Goal: Information Seeking & Learning: Learn about a topic

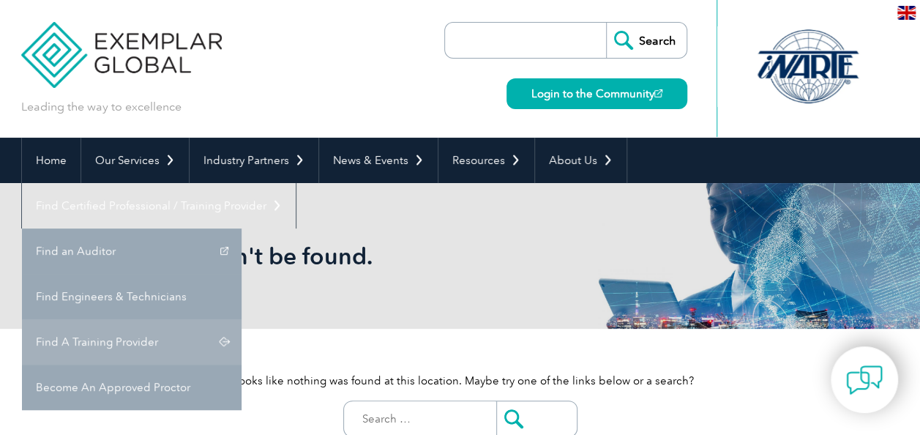
click at [242, 319] on link "Find A Training Provider" at bounding box center [132, 341] width 220 height 45
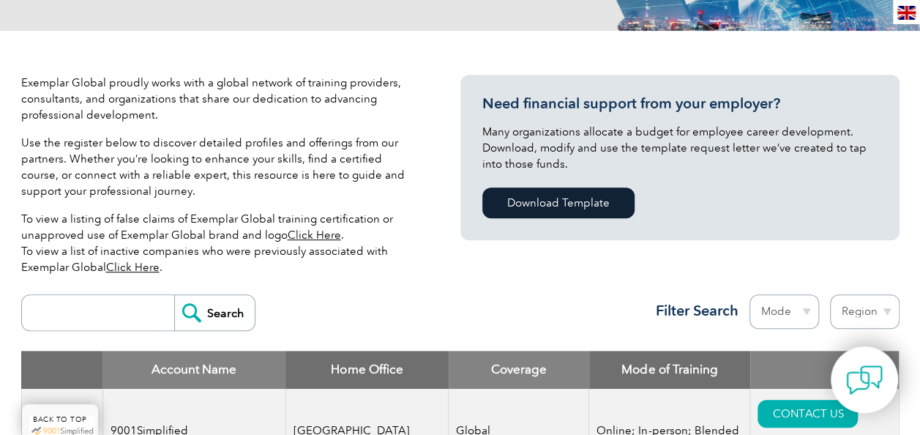
scroll to position [512, 0]
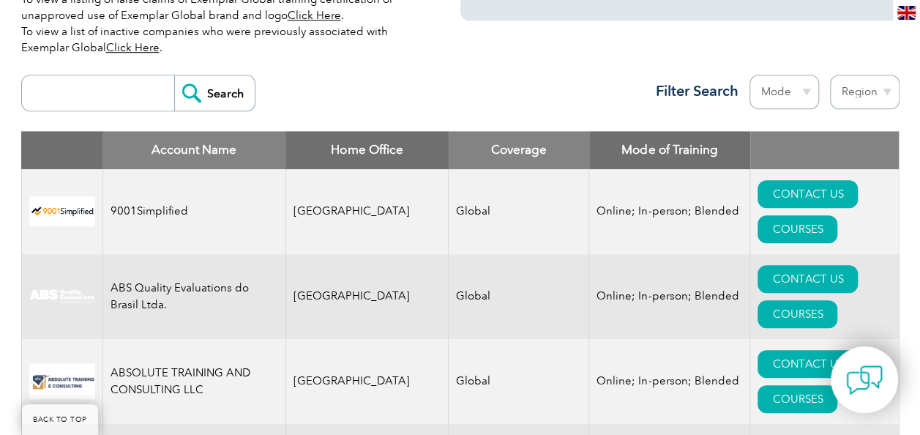
click at [74, 86] on input "search" at bounding box center [101, 92] width 145 height 35
type input "secura"
click at [215, 90] on input "Search" at bounding box center [214, 92] width 81 height 35
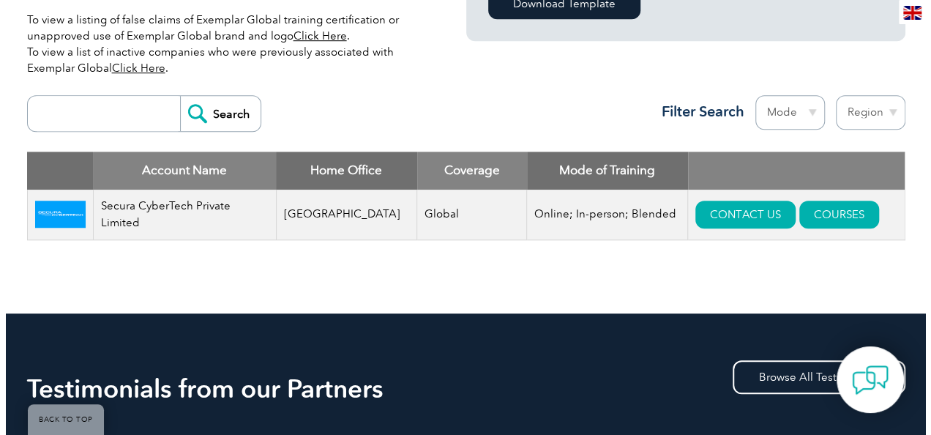
scroll to position [512, 0]
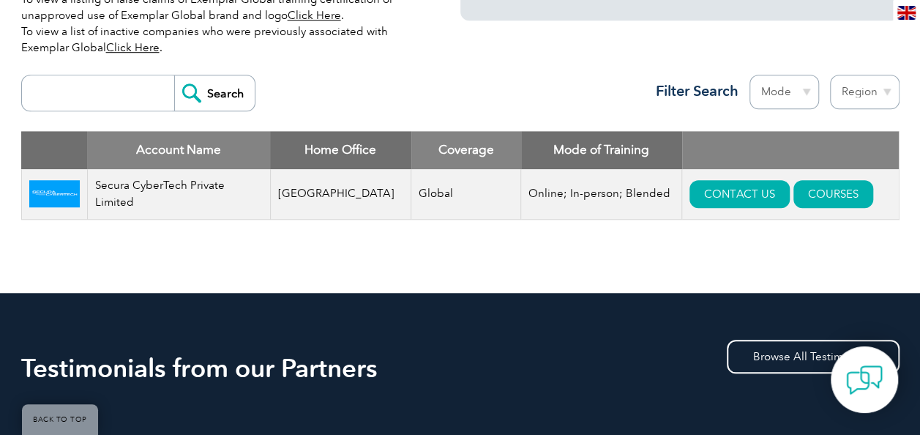
click at [218, 195] on td "Secura CyberTech Private Limited" at bounding box center [178, 194] width 183 height 50
click at [834, 190] on link "COURSES" at bounding box center [833, 194] width 80 height 28
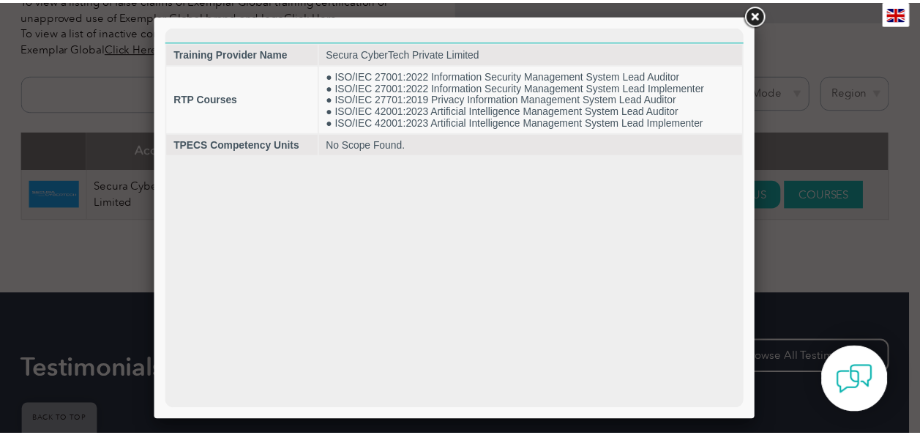
scroll to position [0, 0]
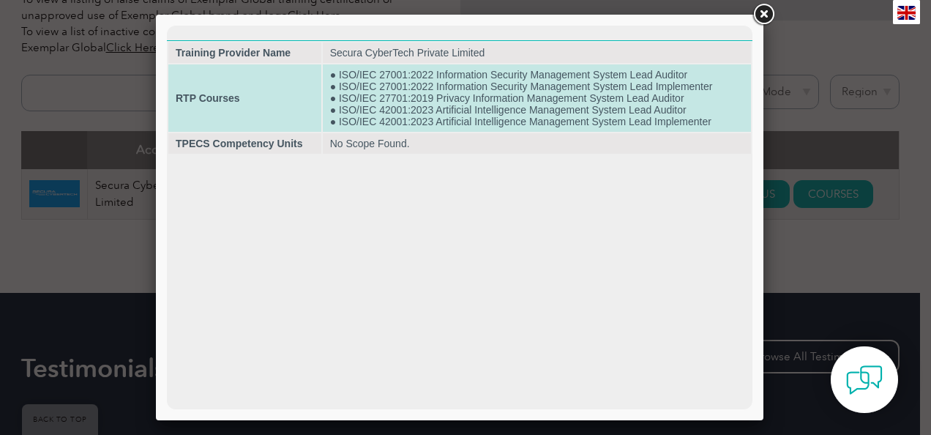
click at [569, 105] on td "● ISO/IEC 27001:2022 Information Security Management System Lead Auditor ● ISO/…" at bounding box center [537, 97] width 428 height 67
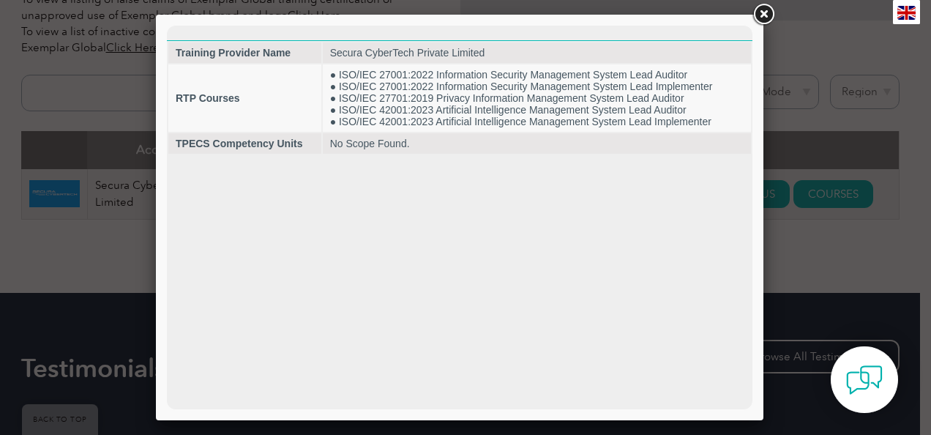
click at [765, 9] on link at bounding box center [763, 14] width 26 height 26
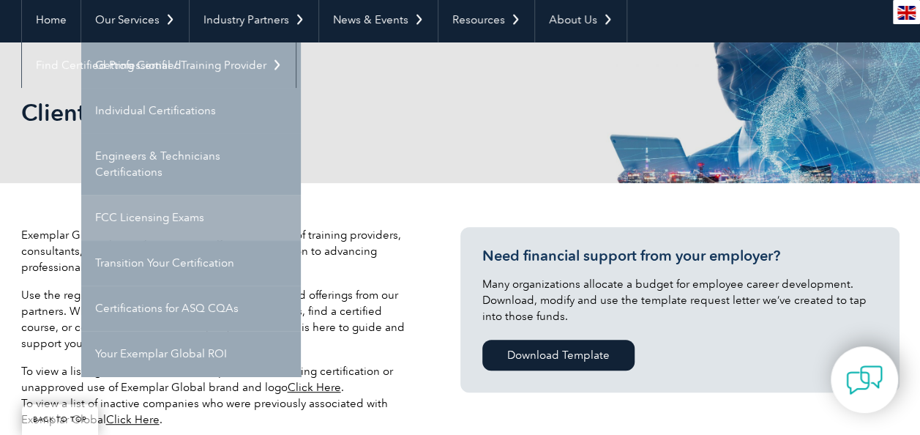
scroll to position [146, 0]
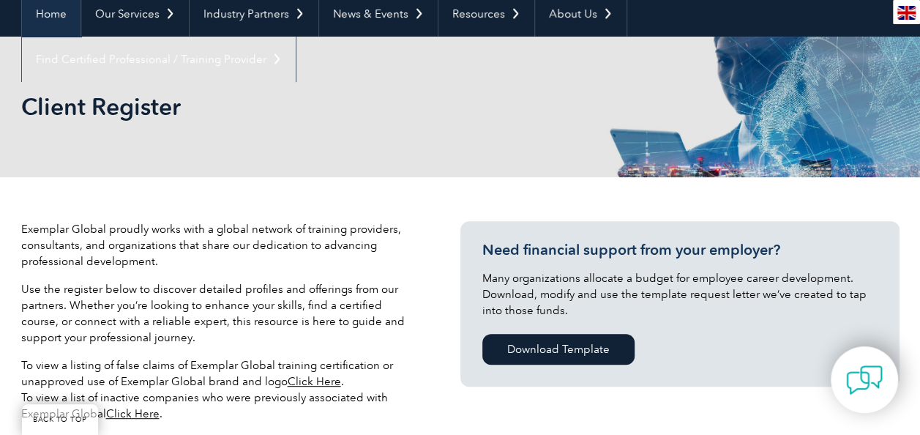
click at [60, 21] on link "Home" at bounding box center [51, 13] width 59 height 45
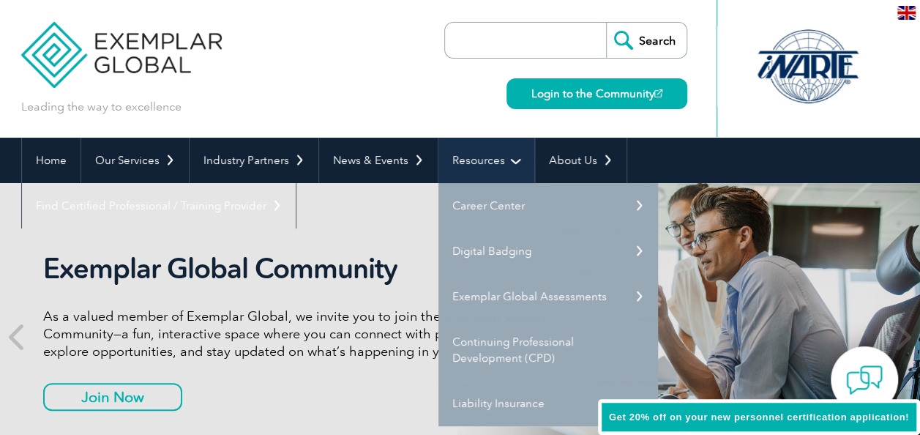
click at [494, 162] on link "Resources" at bounding box center [486, 160] width 96 height 45
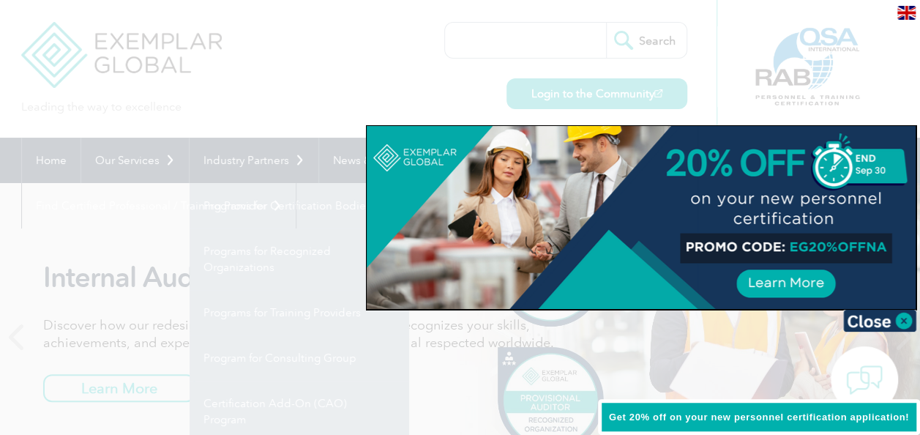
click at [171, 170] on div at bounding box center [460, 217] width 920 height 435
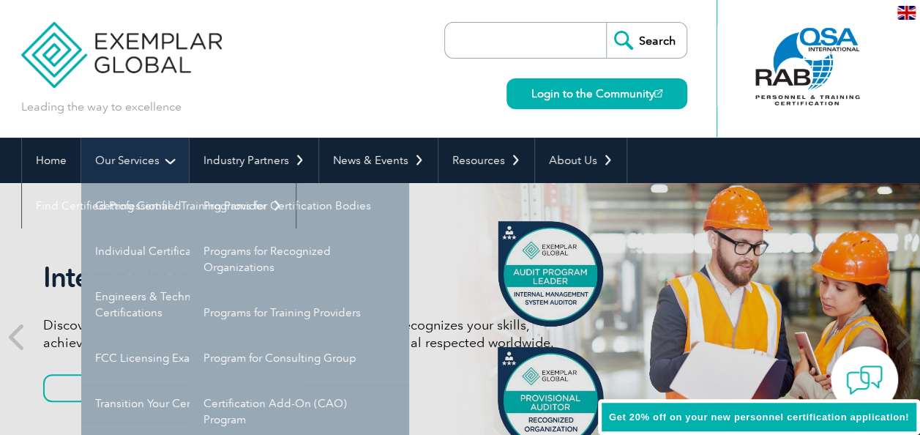
click at [172, 165] on link "Our Services" at bounding box center [135, 160] width 108 height 45
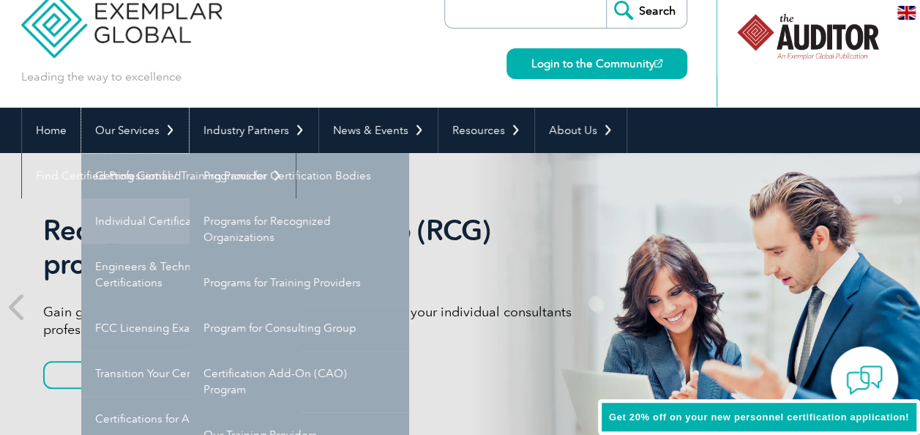
scroll to position [73, 0]
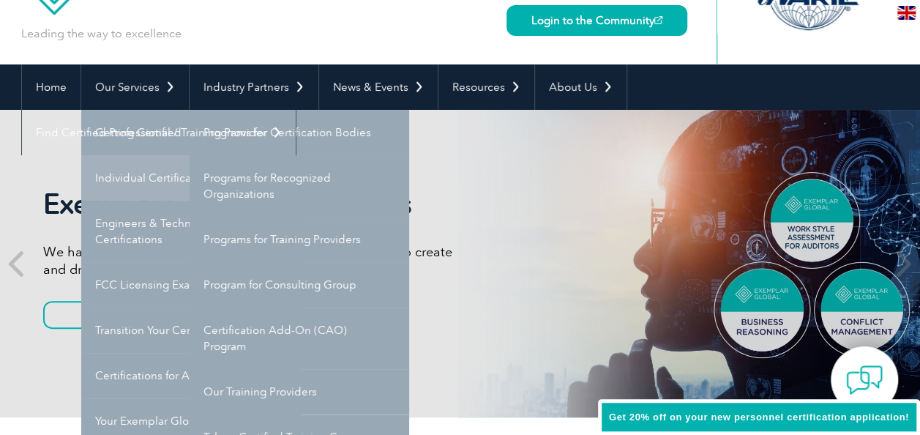
click at [167, 173] on link "Individual Certifications" at bounding box center [191, 177] width 220 height 45
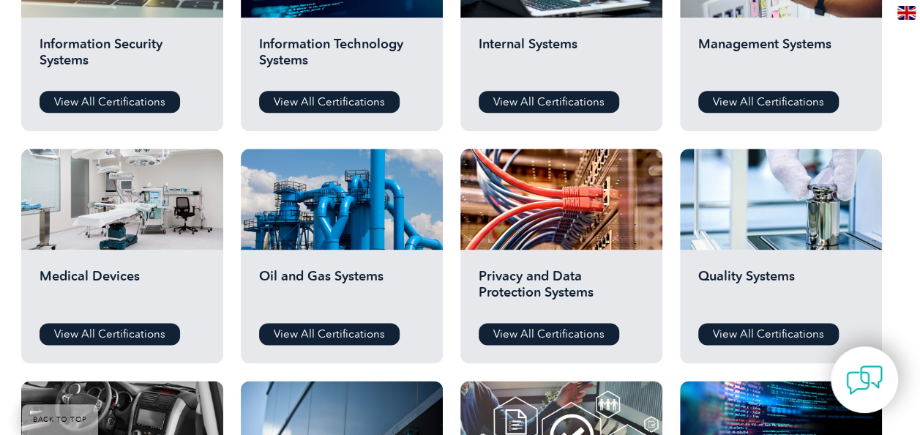
scroll to position [797, 0]
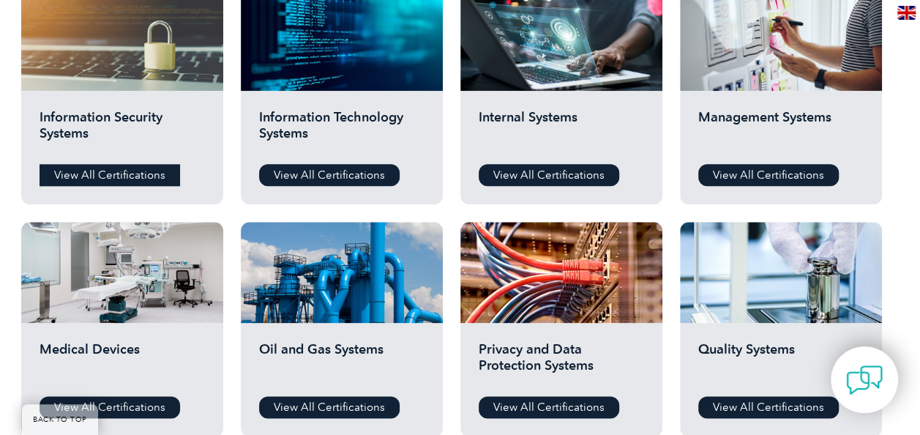
click at [99, 175] on link "View All Certifications" at bounding box center [110, 175] width 141 height 22
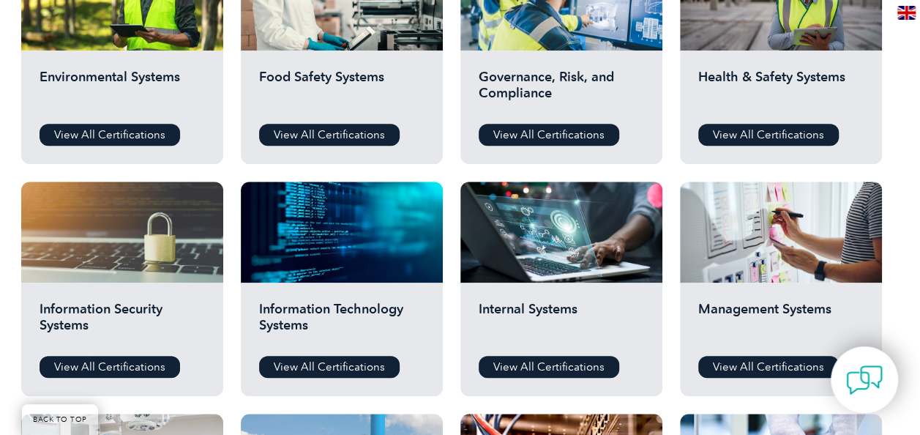
scroll to position [577, 0]
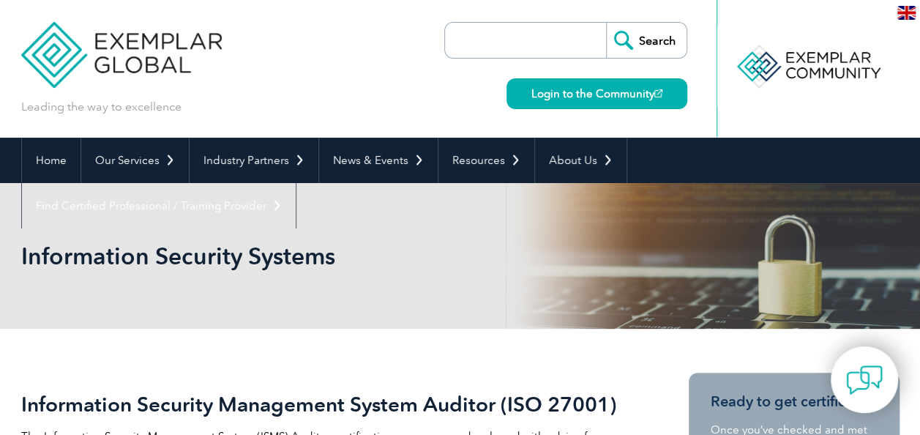
scroll to position [220, 0]
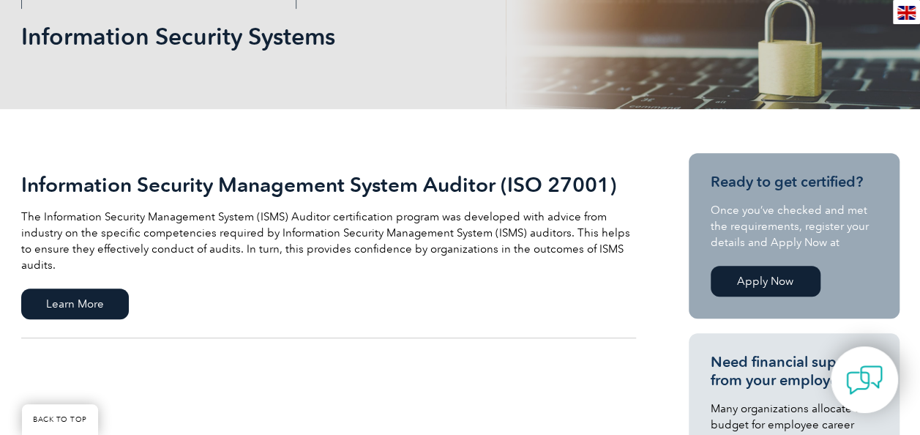
click at [760, 279] on link "Apply Now" at bounding box center [766, 281] width 110 height 31
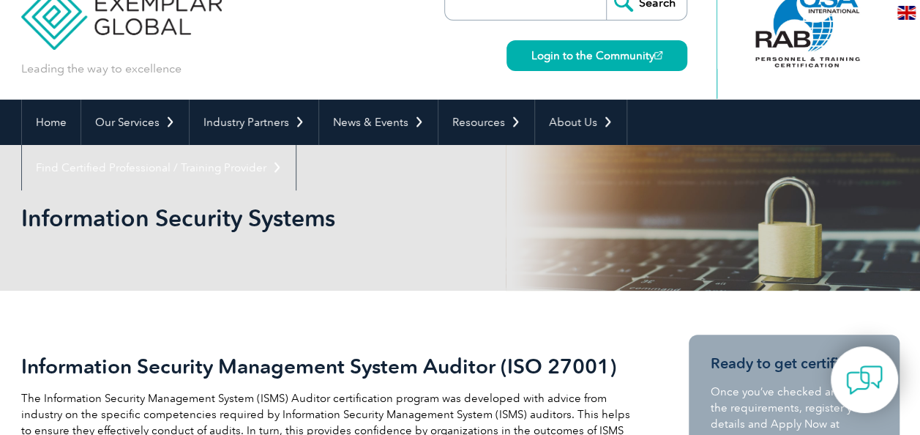
scroll to position [0, 0]
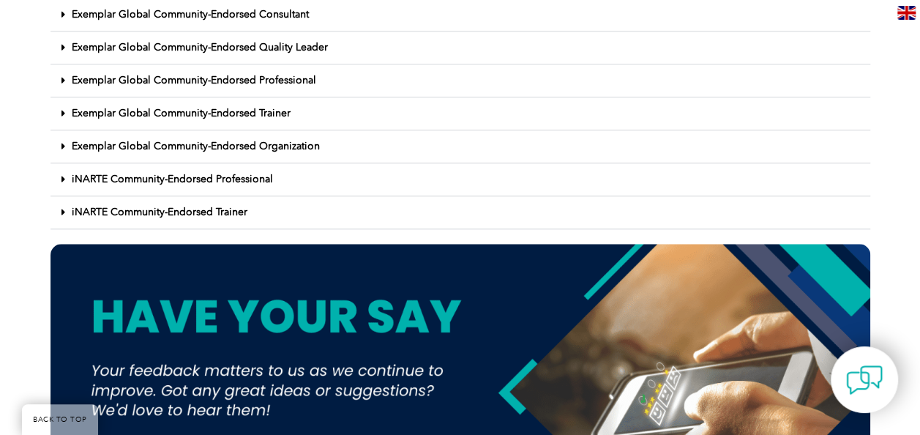
scroll to position [439, 0]
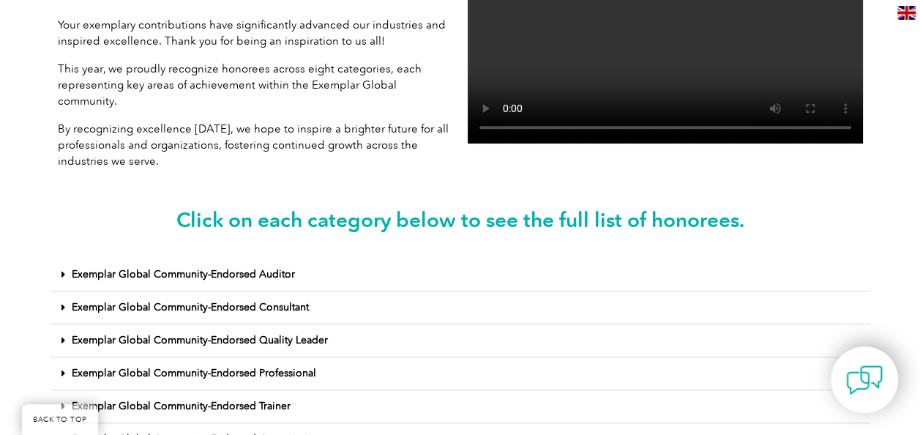
click at [59, 258] on div "Exemplar Global Community-Endorsed Auditor" at bounding box center [460, 274] width 820 height 33
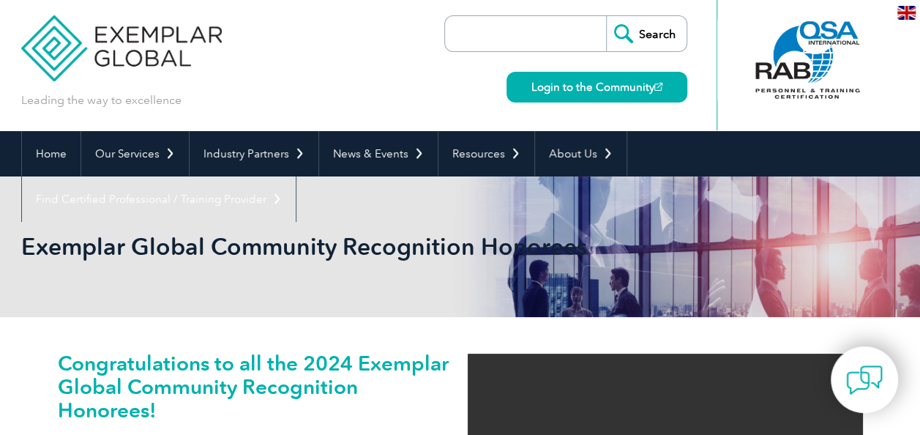
scroll to position [0, 0]
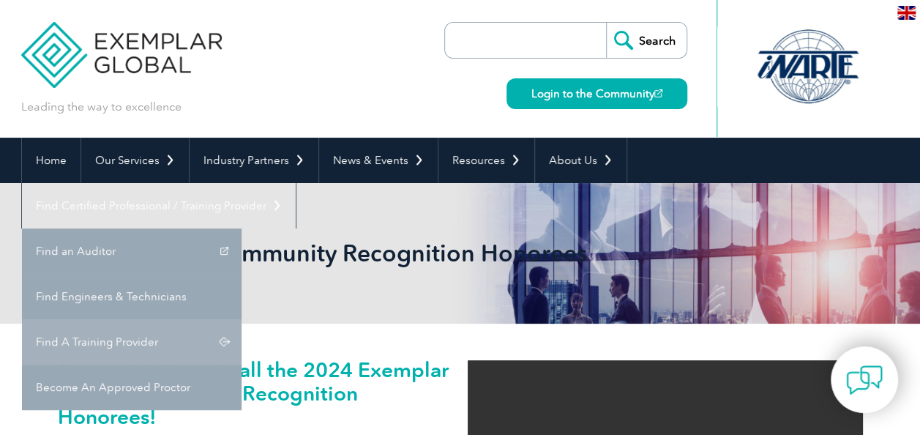
click at [242, 319] on link "Find A Training Provider" at bounding box center [132, 341] width 220 height 45
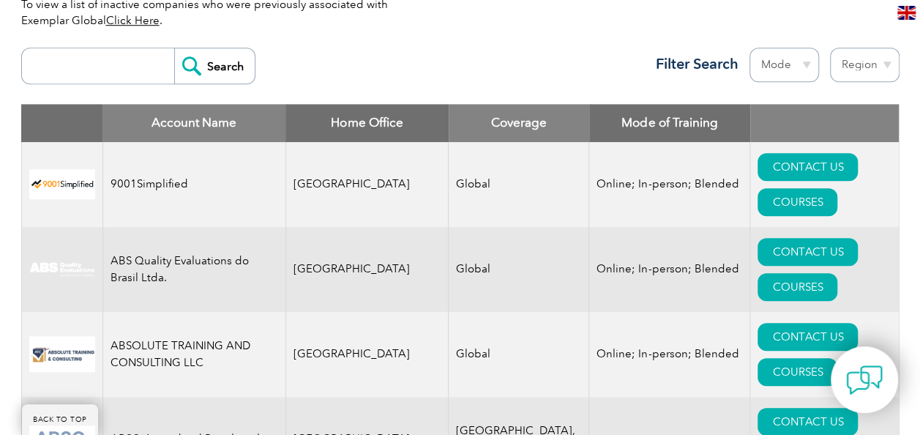
scroll to position [366, 0]
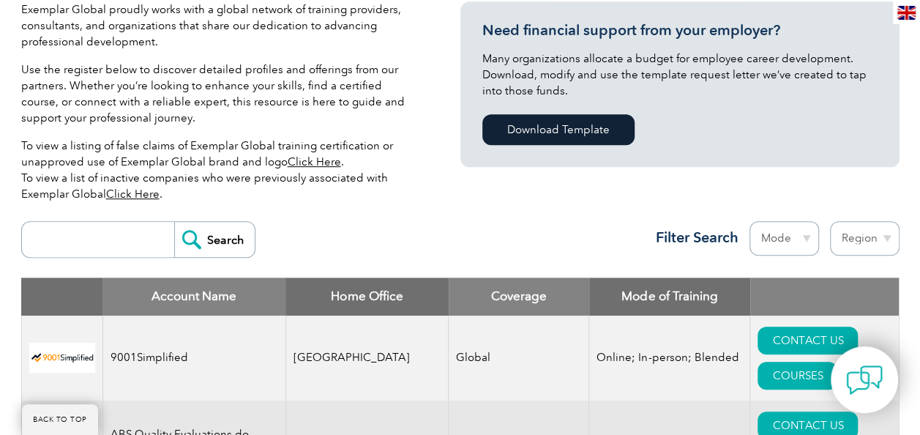
click at [126, 240] on input "search" at bounding box center [101, 239] width 145 height 35
type input "secura"
drag, startPoint x: 322, startPoint y: 161, endPoint x: 302, endPoint y: 163, distance: 20.6
click at [302, 163] on link "Click Here" at bounding box center [314, 161] width 53 height 13
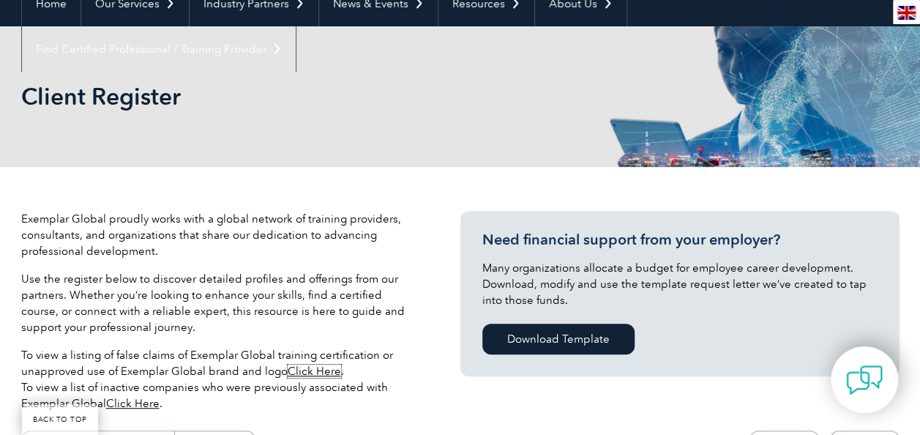
scroll to position [146, 0]
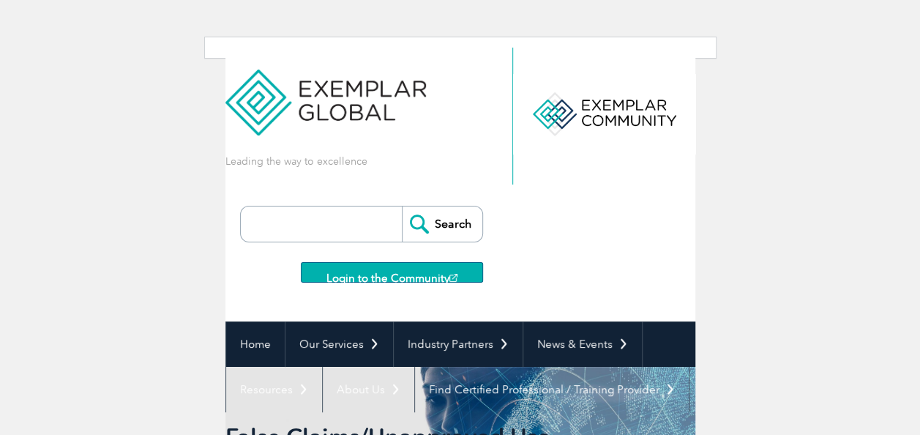
click at [307, 227] on input "search" at bounding box center [325, 223] width 154 height 35
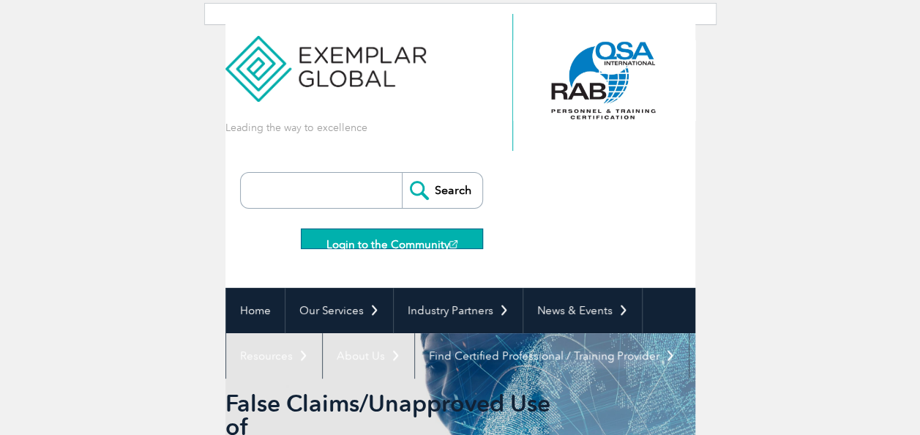
scroll to position [32, 0]
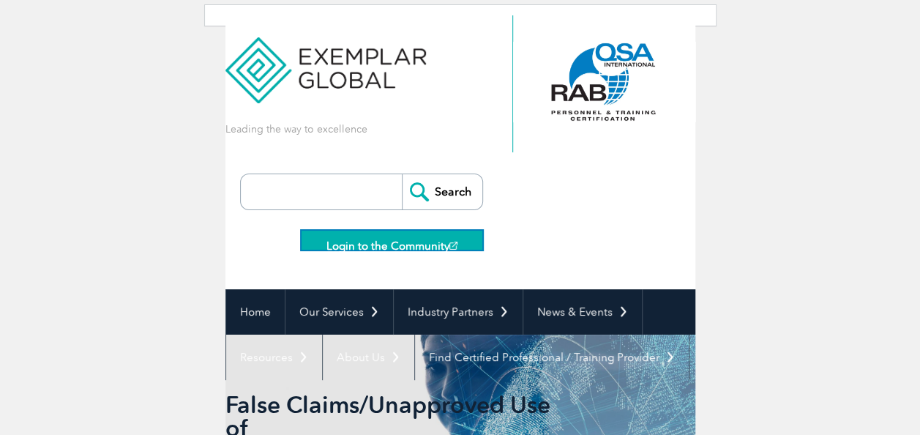
click at [398, 244] on link "Login to the Community" at bounding box center [392, 240] width 182 height 20
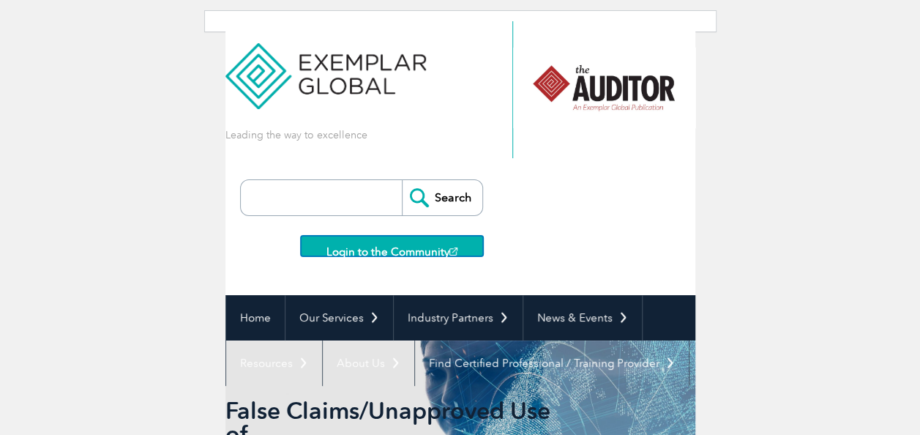
scroll to position [0, 0]
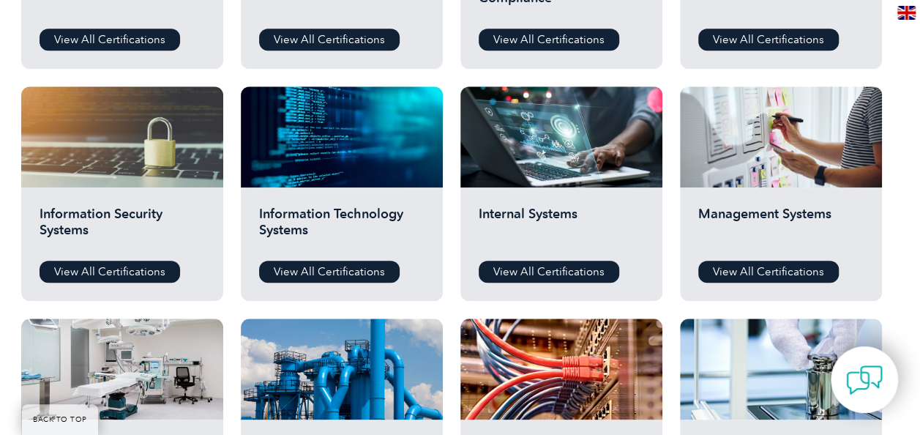
scroll to position [805, 0]
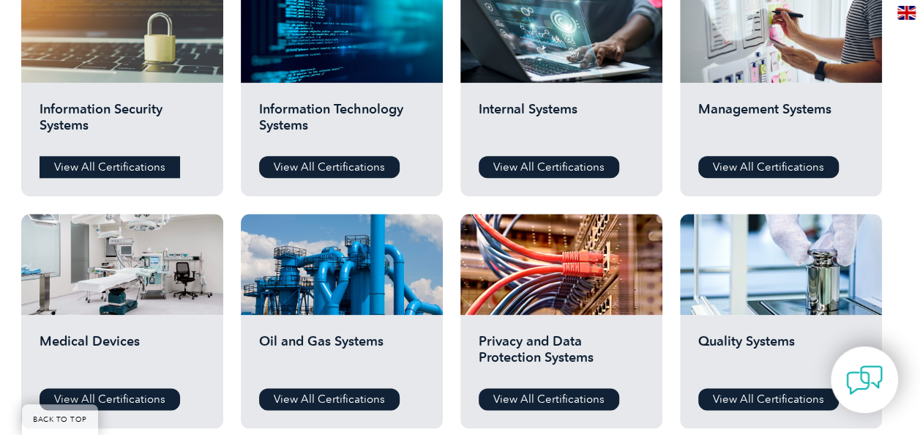
click at [118, 168] on link "View All Certifications" at bounding box center [110, 167] width 141 height 22
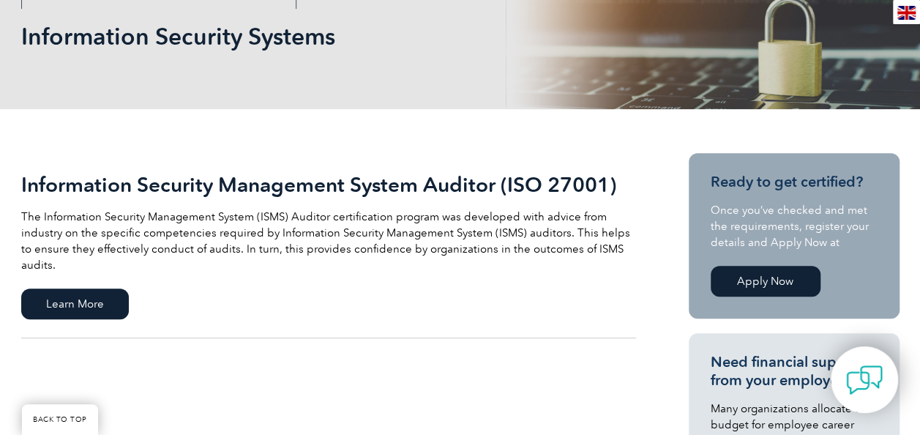
scroll to position [293, 0]
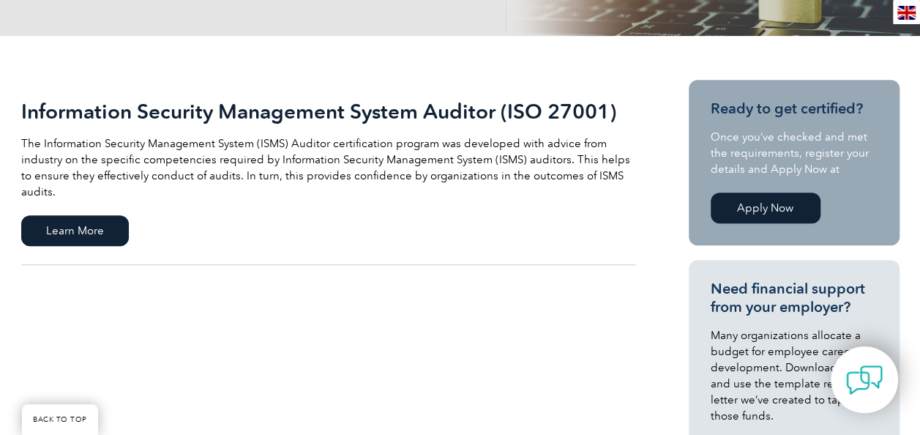
click at [563, 120] on h2 "Information Security Management System Auditor (ISO 27001)" at bounding box center [328, 111] width 615 height 23
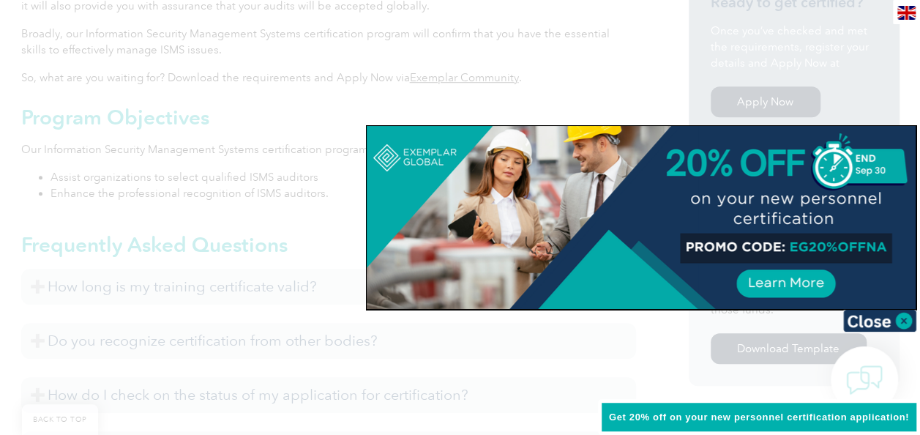
scroll to position [625, 0]
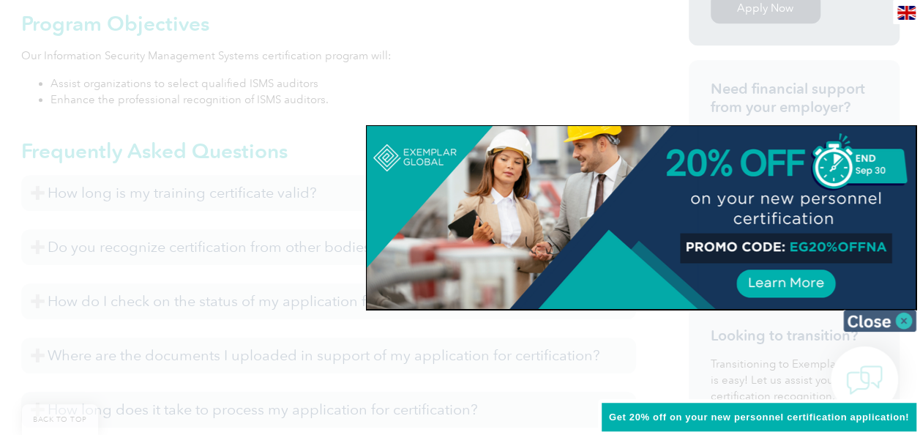
click at [897, 318] on img at bounding box center [879, 321] width 73 height 22
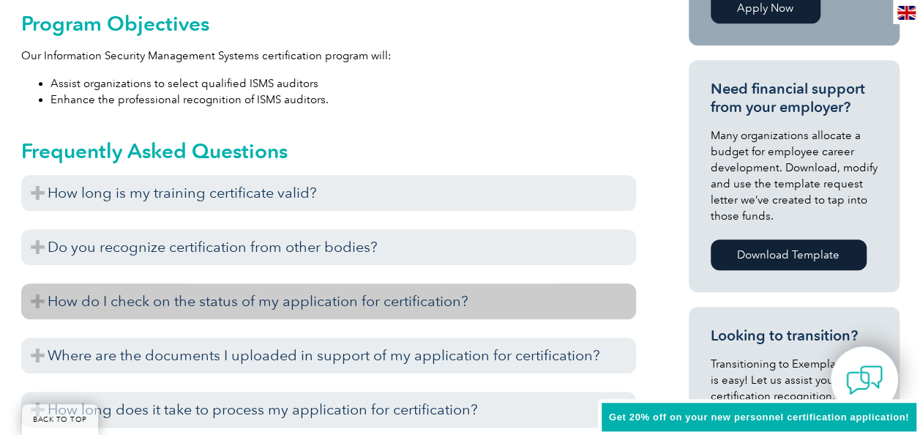
scroll to position [698, 0]
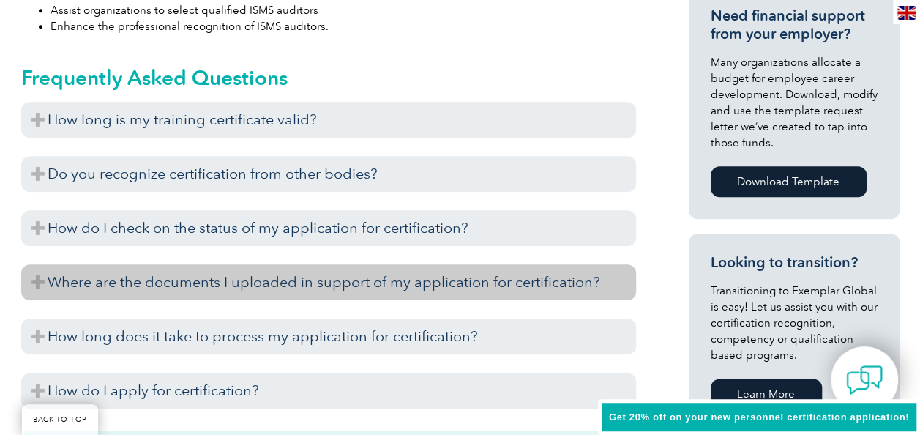
click at [289, 291] on h3 "Where are the documents I uploaded in support of my application for certificati…" at bounding box center [328, 282] width 615 height 36
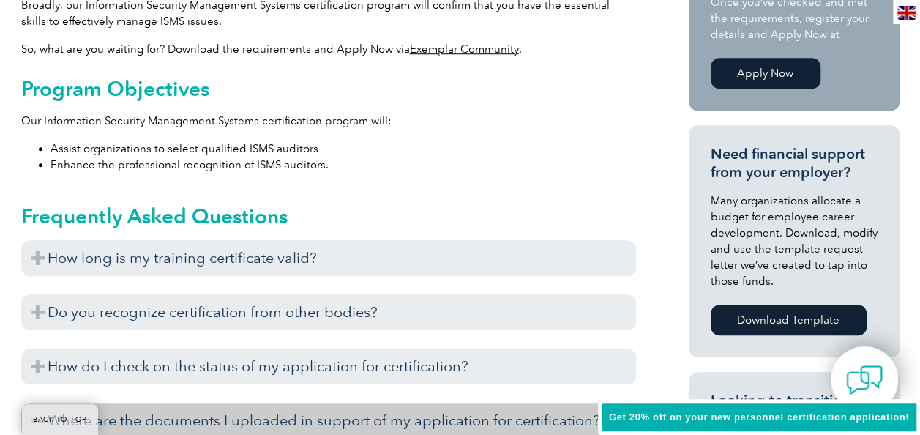
scroll to position [637, 0]
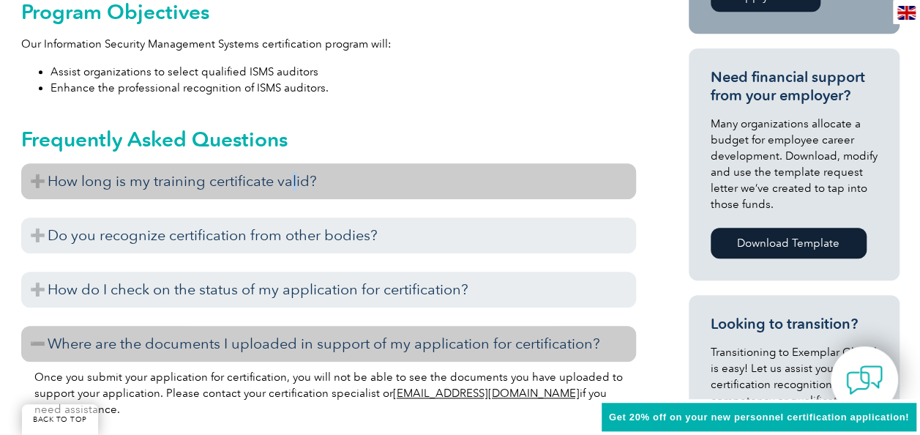
click at [295, 184] on h3 "How long is my training certificate valid?" at bounding box center [328, 181] width 615 height 36
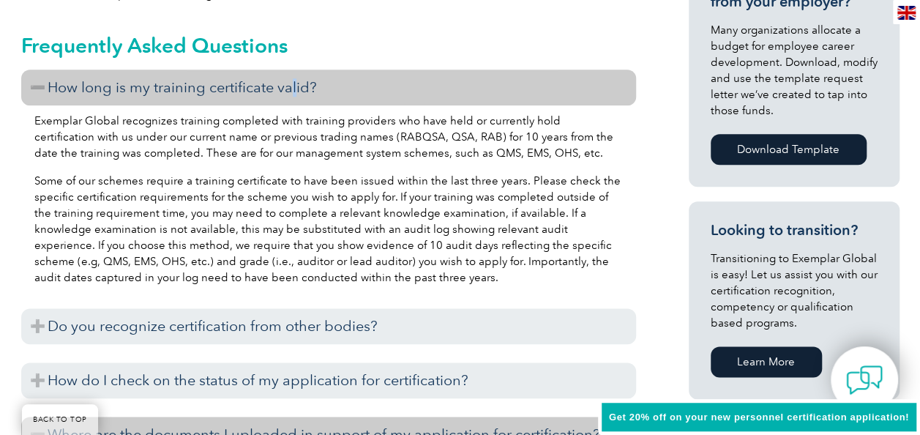
scroll to position [783, 0]
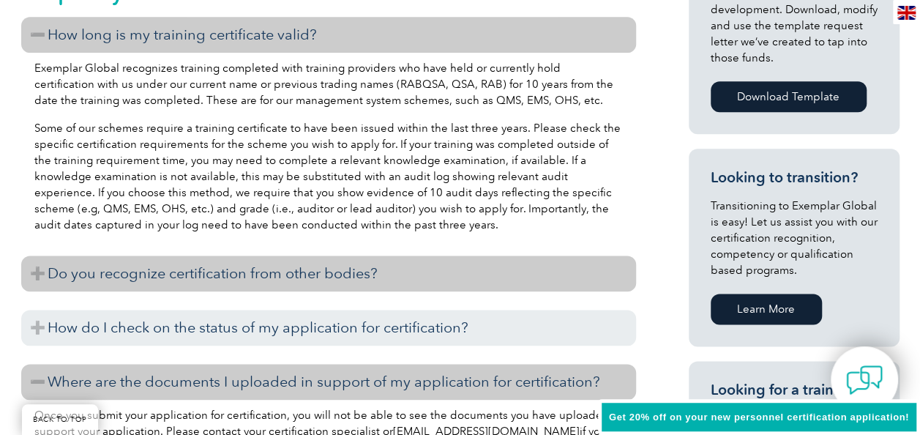
click at [307, 275] on h3 "Do you recognize certification from other bodies?" at bounding box center [328, 273] width 615 height 36
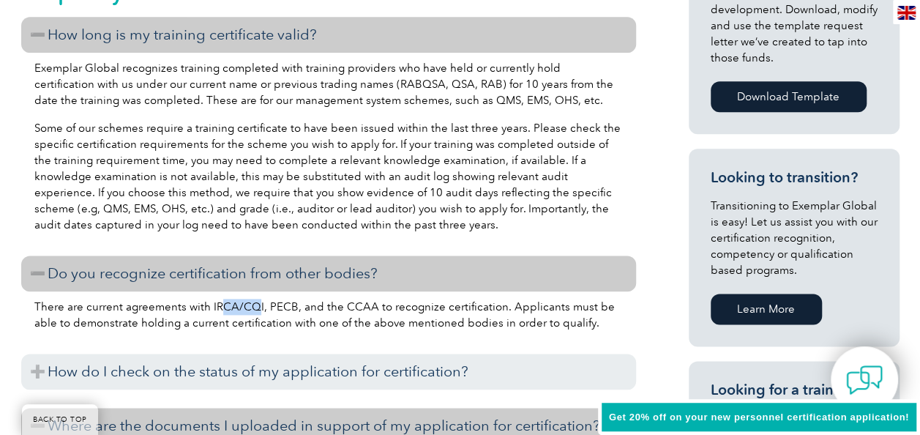
drag, startPoint x: 255, startPoint y: 309, endPoint x: 217, endPoint y: 312, distance: 38.2
click at [217, 312] on p "There are current agreements with IRCA/CQI, PECB, and the CCAA to recognize cer…" at bounding box center [328, 315] width 588 height 32
drag, startPoint x: 486, startPoint y: 304, endPoint x: 359, endPoint y: 300, distance: 126.7
click at [359, 300] on p "There are current agreements with IRCA/CQI, PECB, and the CCAA to recognize cer…" at bounding box center [328, 315] width 588 height 32
click at [192, 327] on p "There are current agreements with IRCA/CQI, PECB, and the CCAA to recognize cer…" at bounding box center [328, 315] width 588 height 32
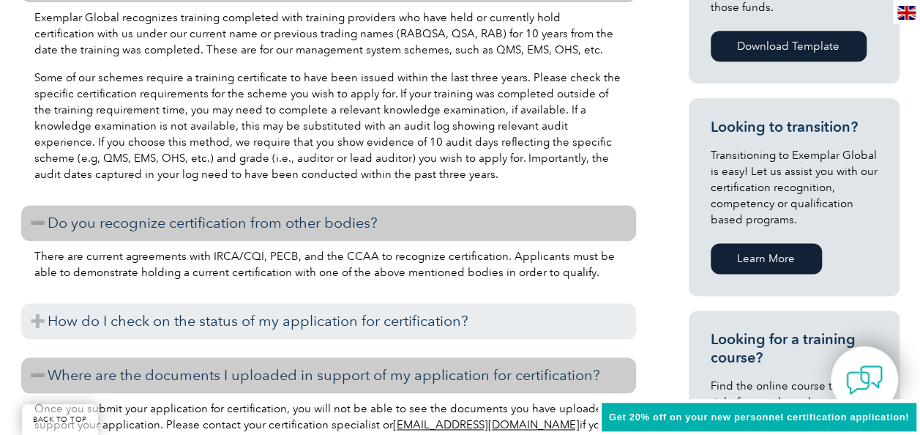
scroll to position [856, 0]
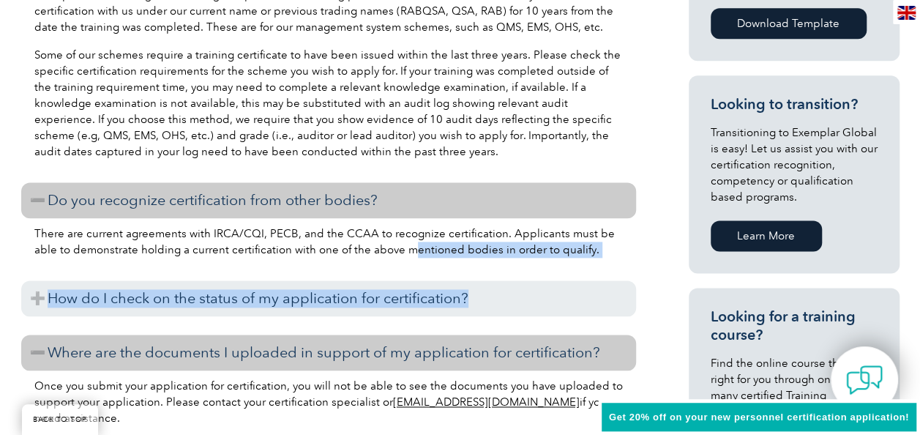
drag, startPoint x: 382, startPoint y: 246, endPoint x: 528, endPoint y: 268, distance: 148.0
click at [528, 268] on div "How long is my training certificate valid? Exemplar Global recognizes training …" at bounding box center [328, 245] width 615 height 602
click at [390, 249] on p "There are current agreements with IRCA/CQI, PECB, and the CCAA to recognize cer…" at bounding box center [328, 241] width 588 height 32
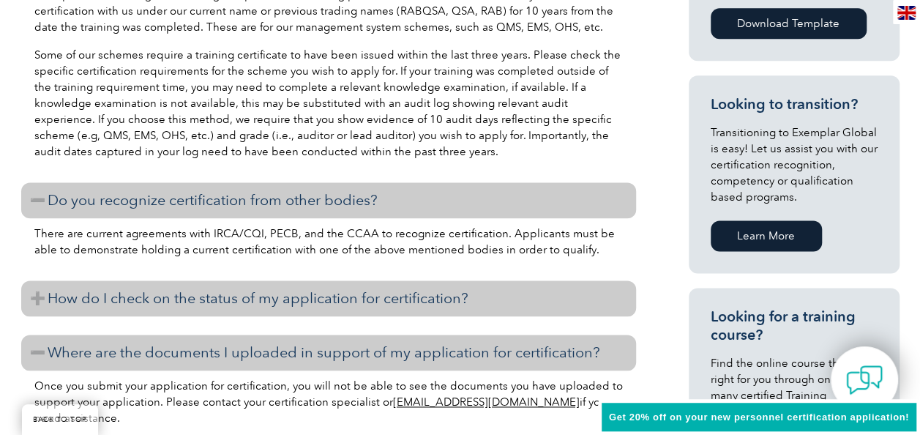
click at [363, 303] on h3 "How do I check on the status of my application for certification?" at bounding box center [328, 298] width 615 height 36
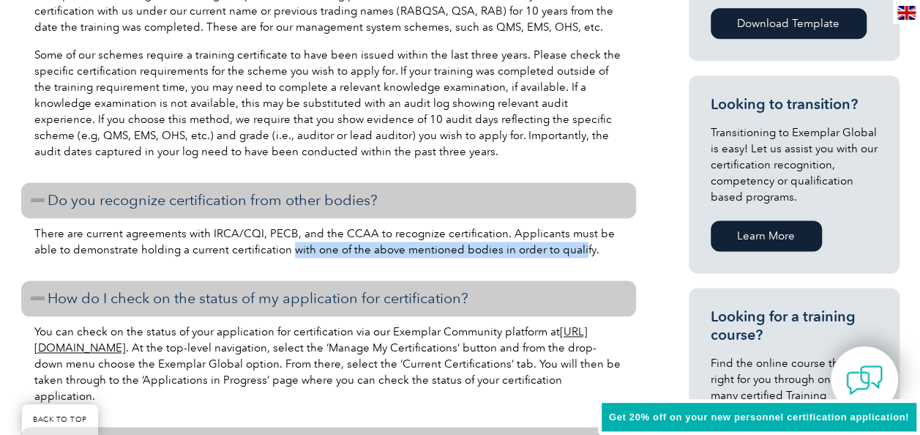
drag, startPoint x: 267, startPoint y: 249, endPoint x: 550, endPoint y: 258, distance: 283.4
click at [550, 258] on div "There are current agreements with IRCA/CQI, PECB, and the CCAA to recognize cer…" at bounding box center [328, 243] width 615 height 51
click at [736, 97] on h3 "Looking to transition?" at bounding box center [794, 104] width 167 height 18
